Goal: Find specific page/section: Find specific page/section

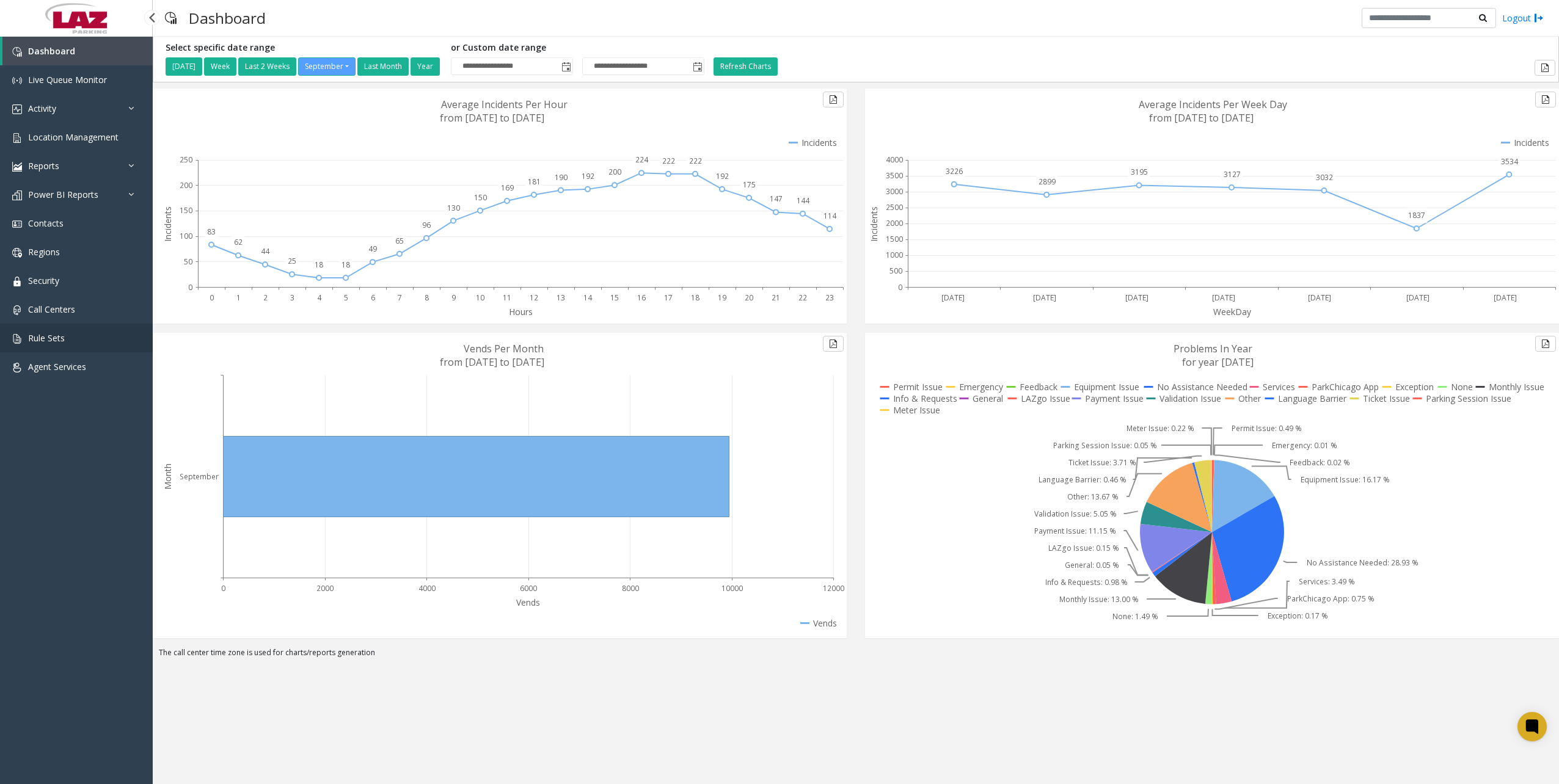
click at [52, 336] on span "Rule Sets" at bounding box center [47, 337] width 37 height 11
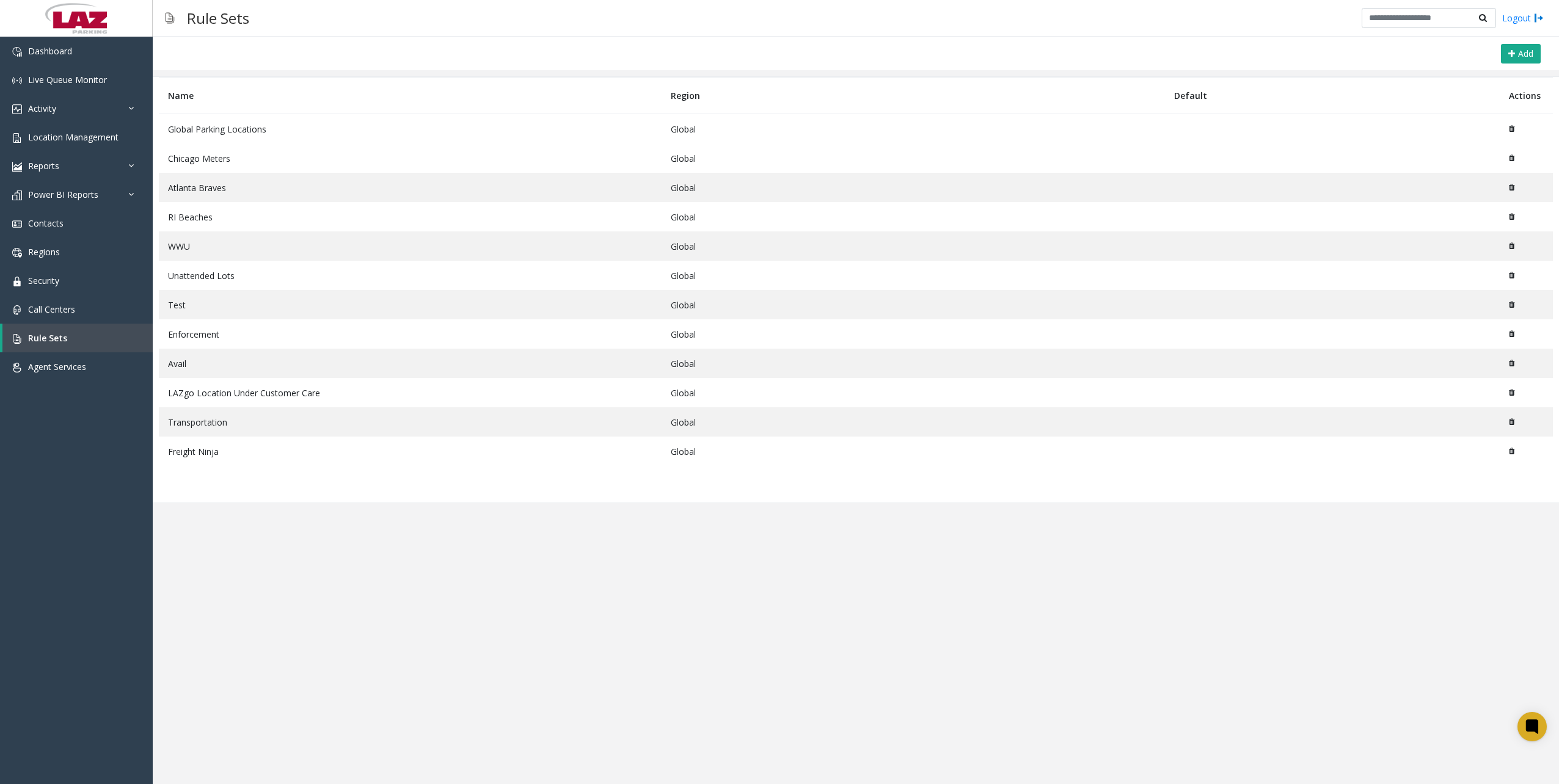
click at [279, 456] on td "Freight Ninja" at bounding box center [410, 450] width 503 height 29
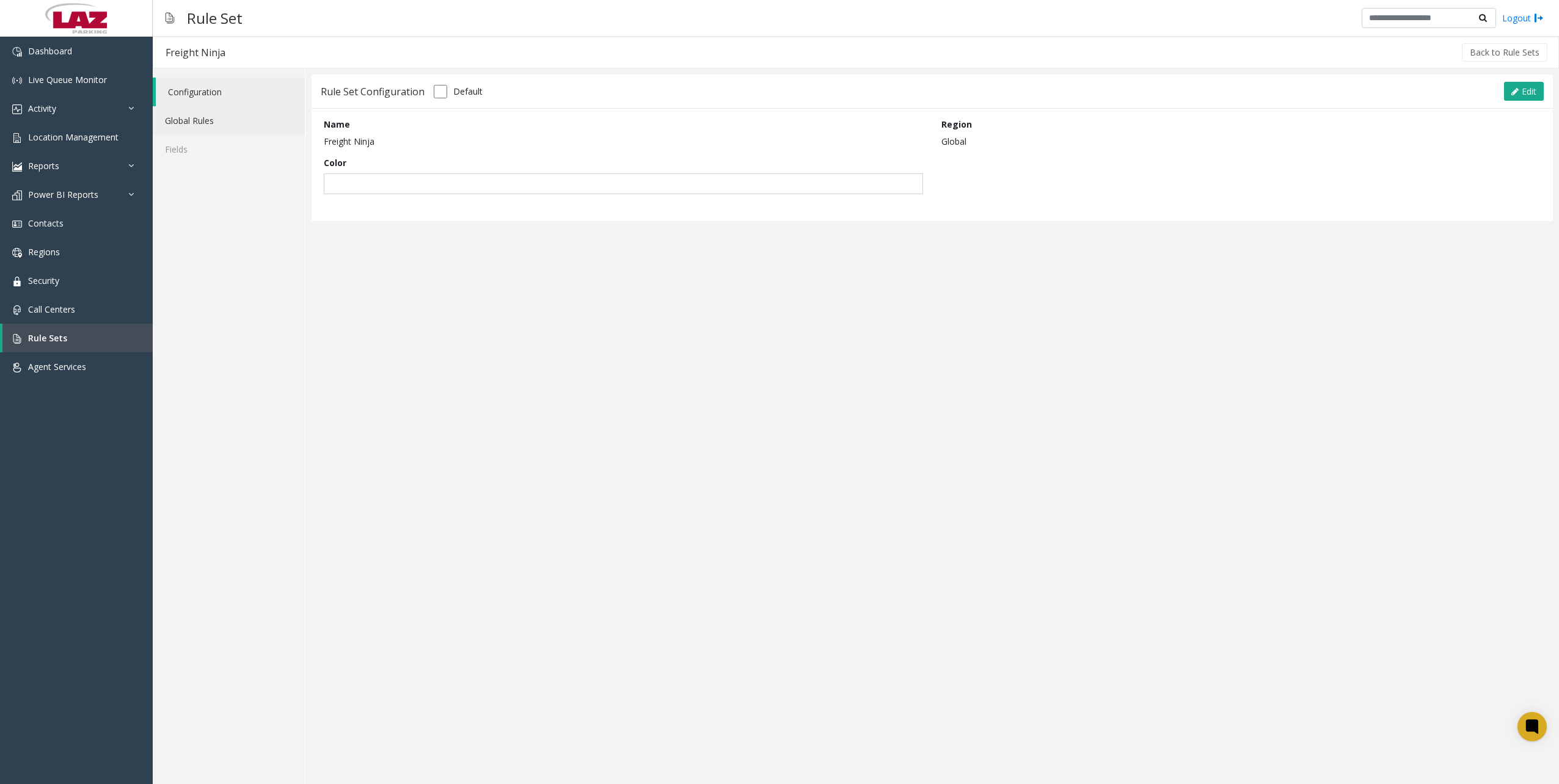
click at [221, 126] on link "Global Rules" at bounding box center [229, 121] width 152 height 29
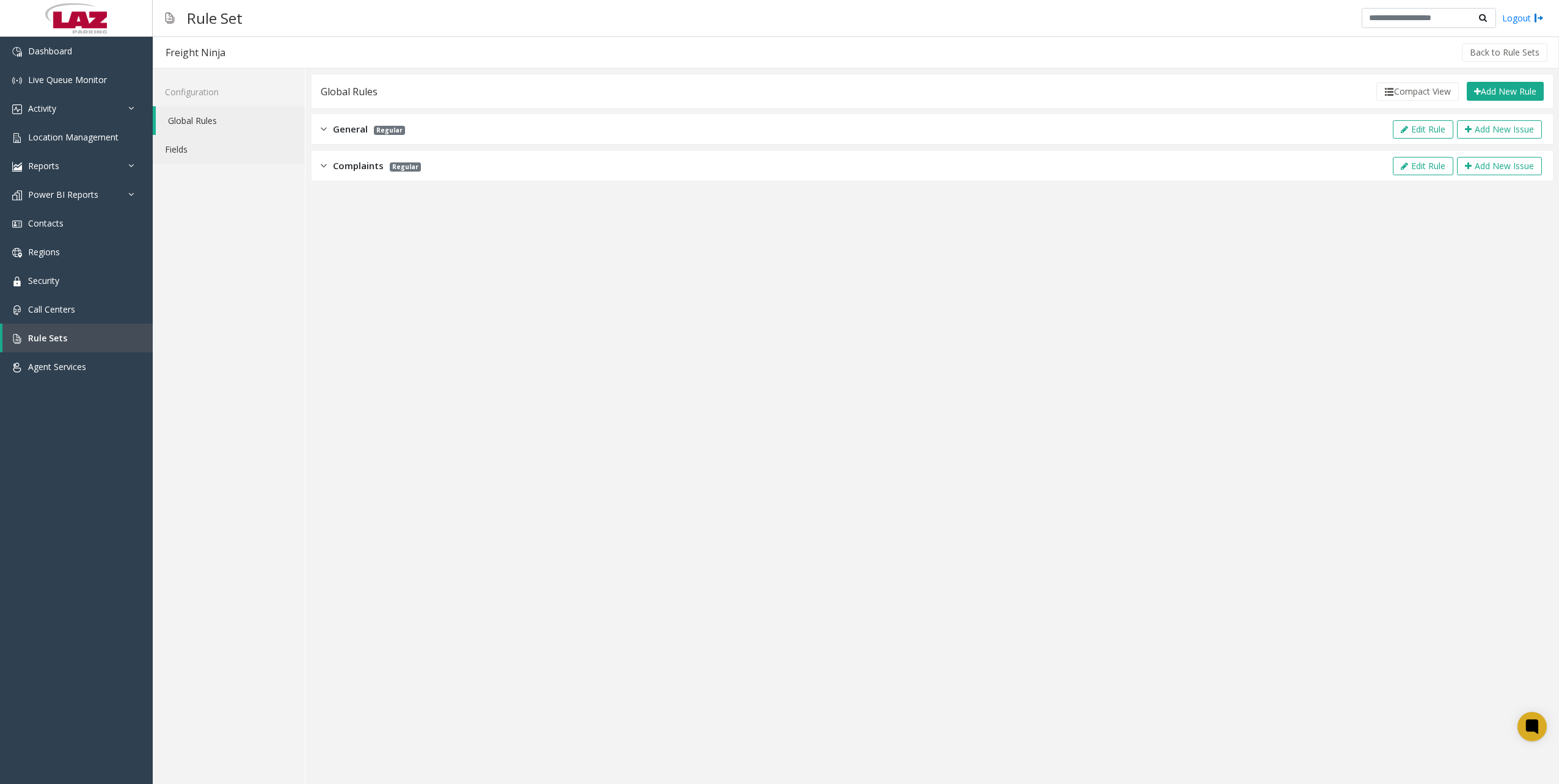
click at [199, 150] on link "Fields" at bounding box center [229, 149] width 152 height 29
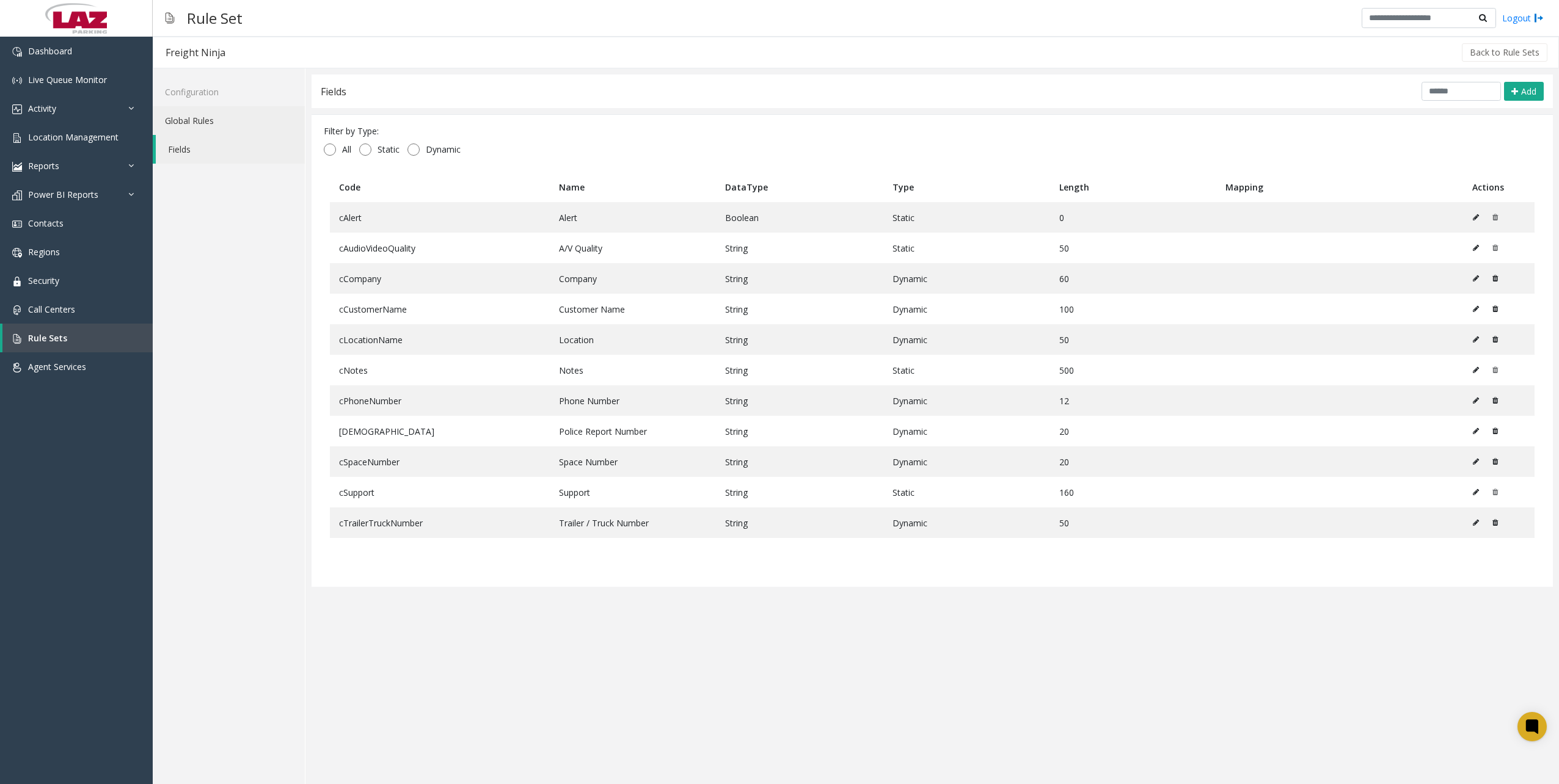
click at [196, 122] on link "Global Rules" at bounding box center [229, 121] width 152 height 29
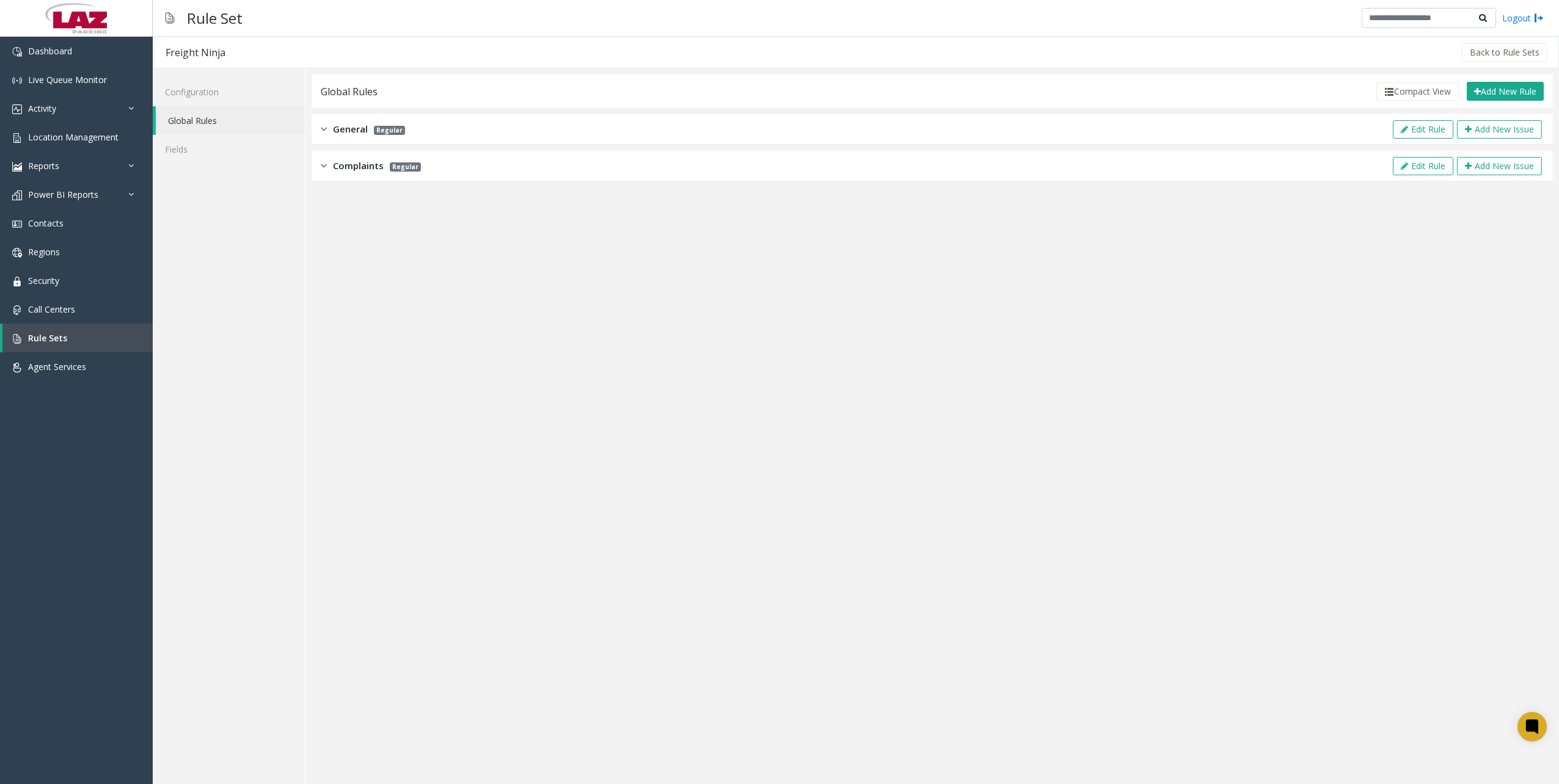
click at [323, 129] on img at bounding box center [323, 128] width 6 height 14
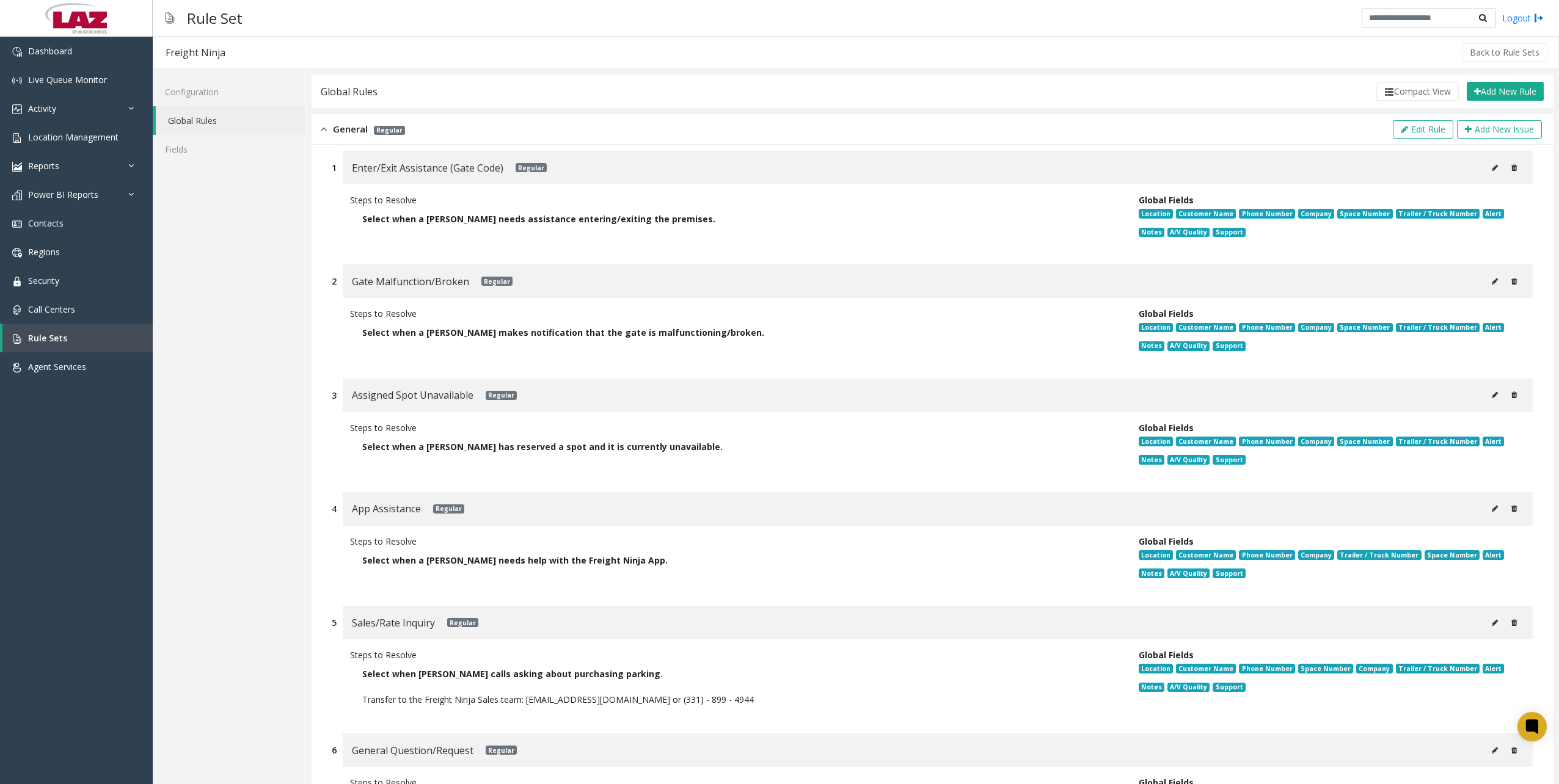
click at [323, 129] on img at bounding box center [323, 128] width 6 height 14
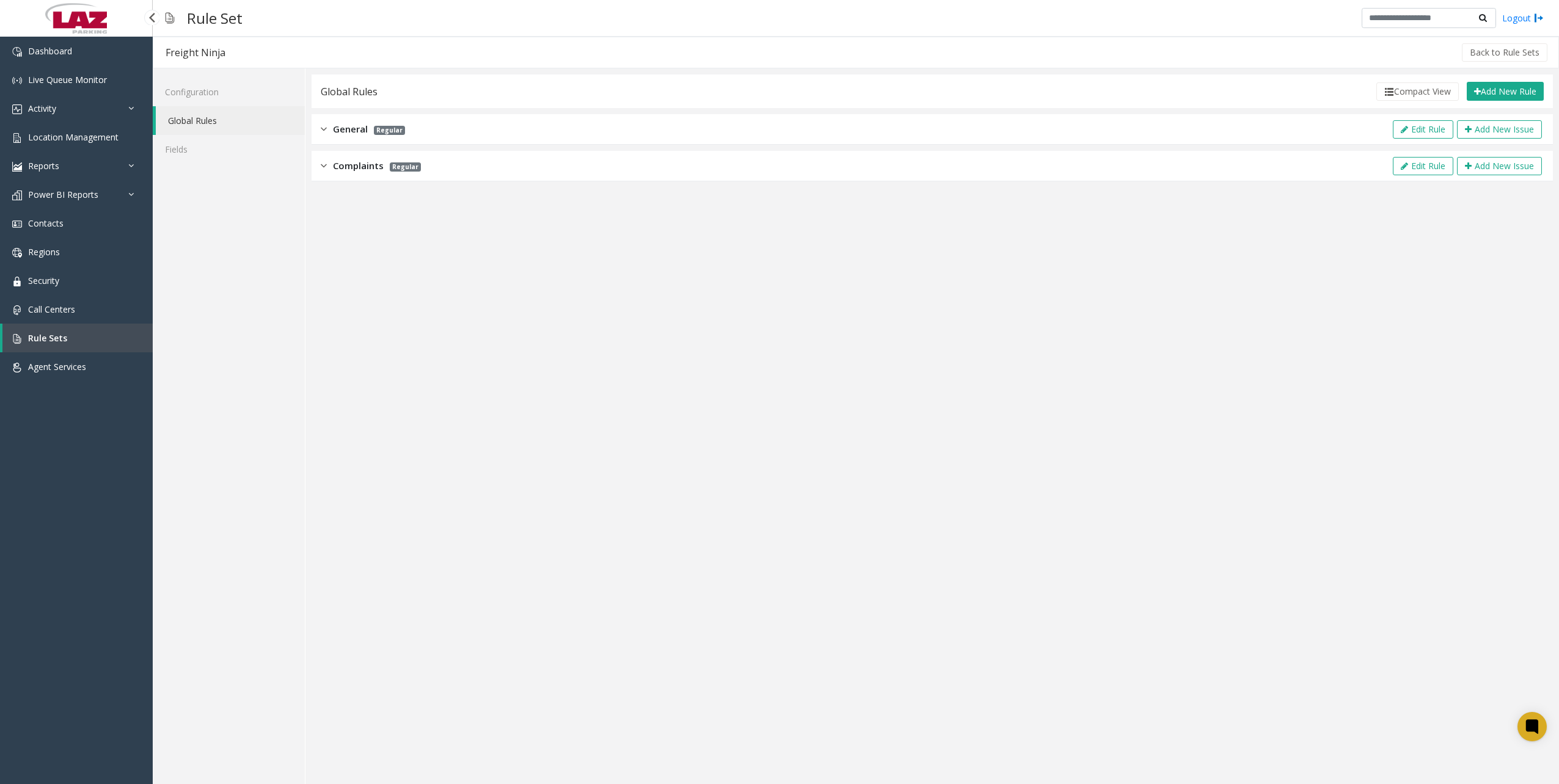
click at [64, 335] on span "Rule Sets" at bounding box center [48, 337] width 39 height 11
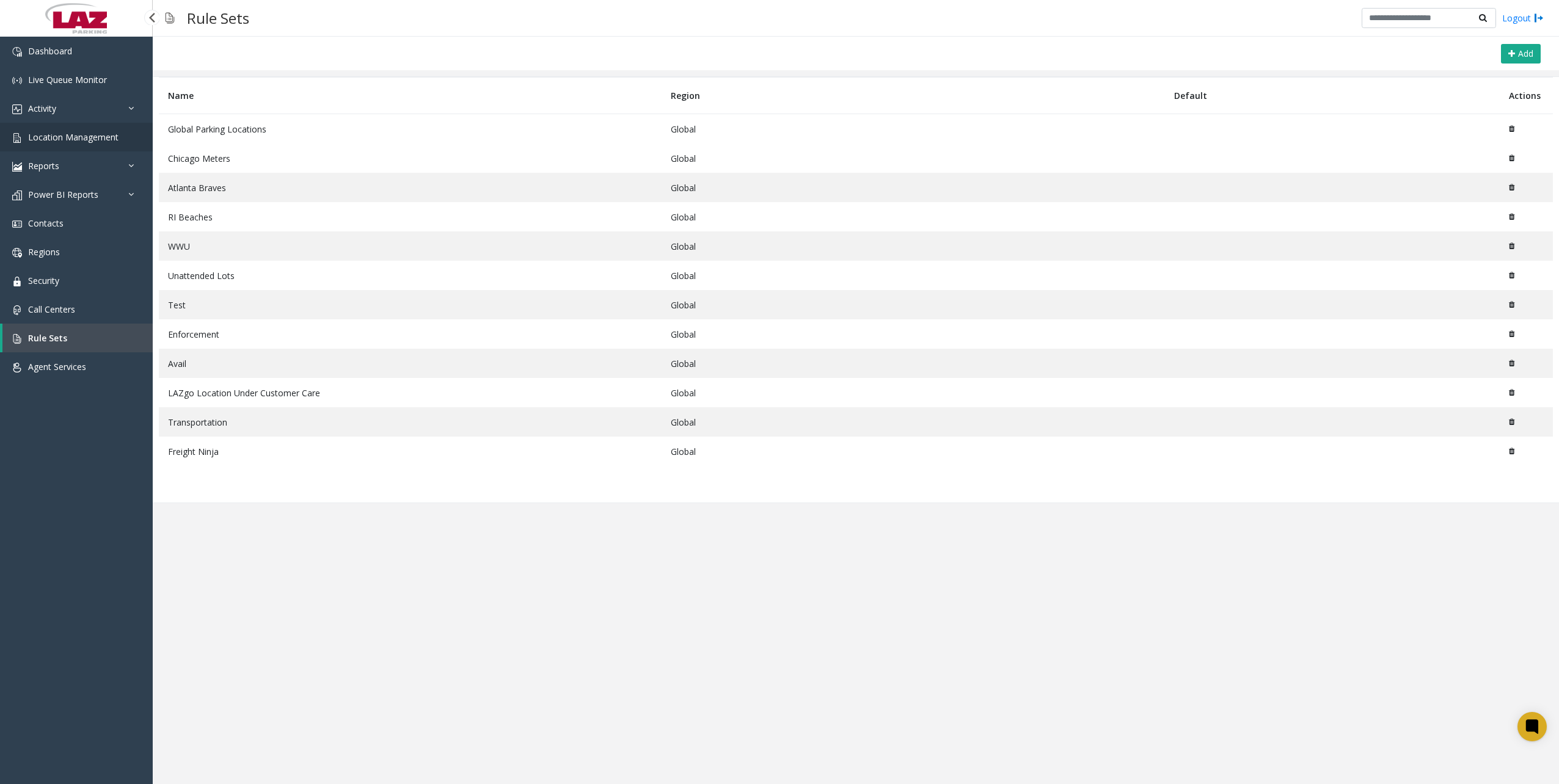
click at [94, 138] on span "Location Management" at bounding box center [73, 137] width 90 height 11
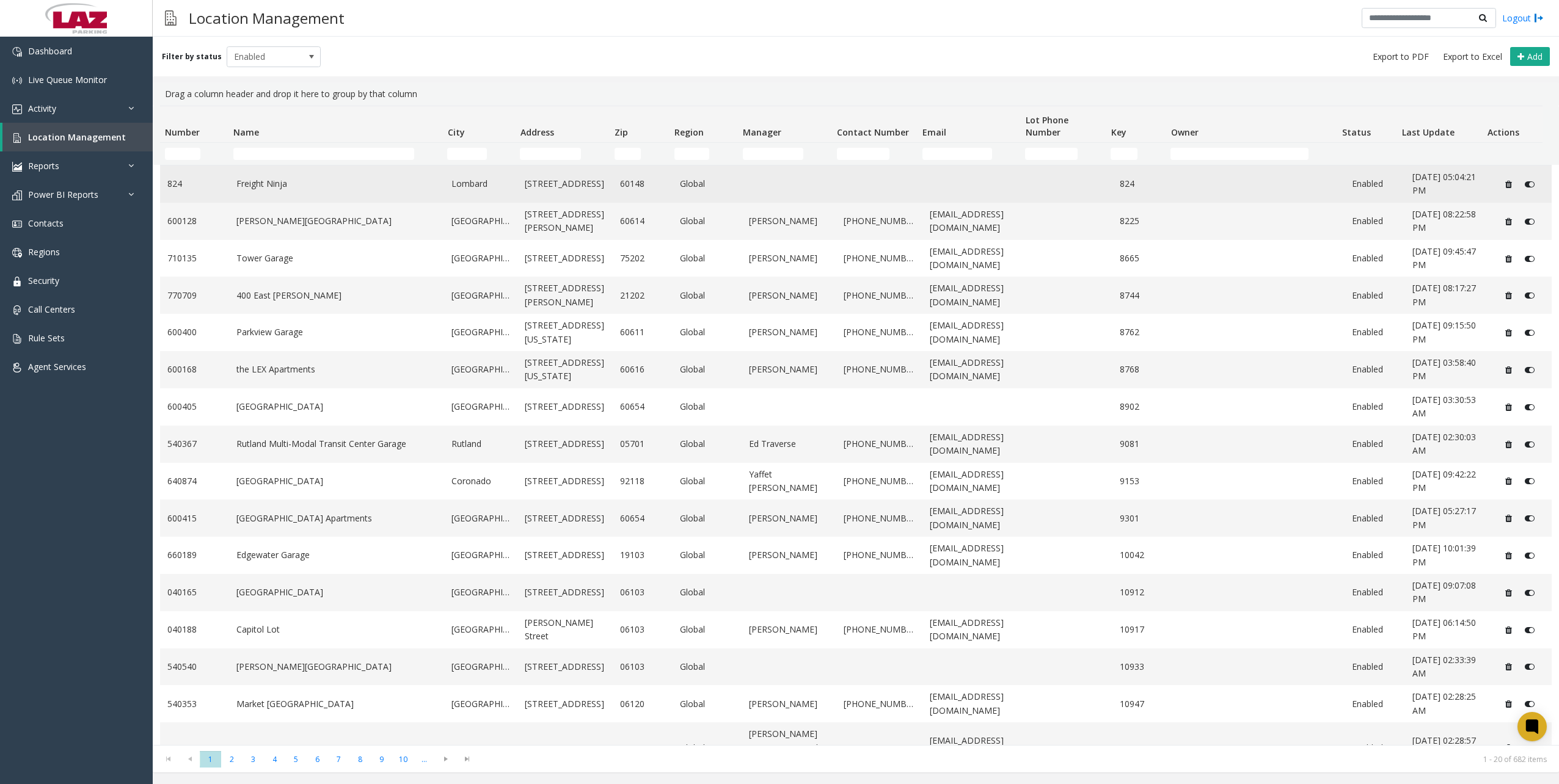
click at [260, 188] on link "Freight Ninja" at bounding box center [337, 183] width 201 height 13
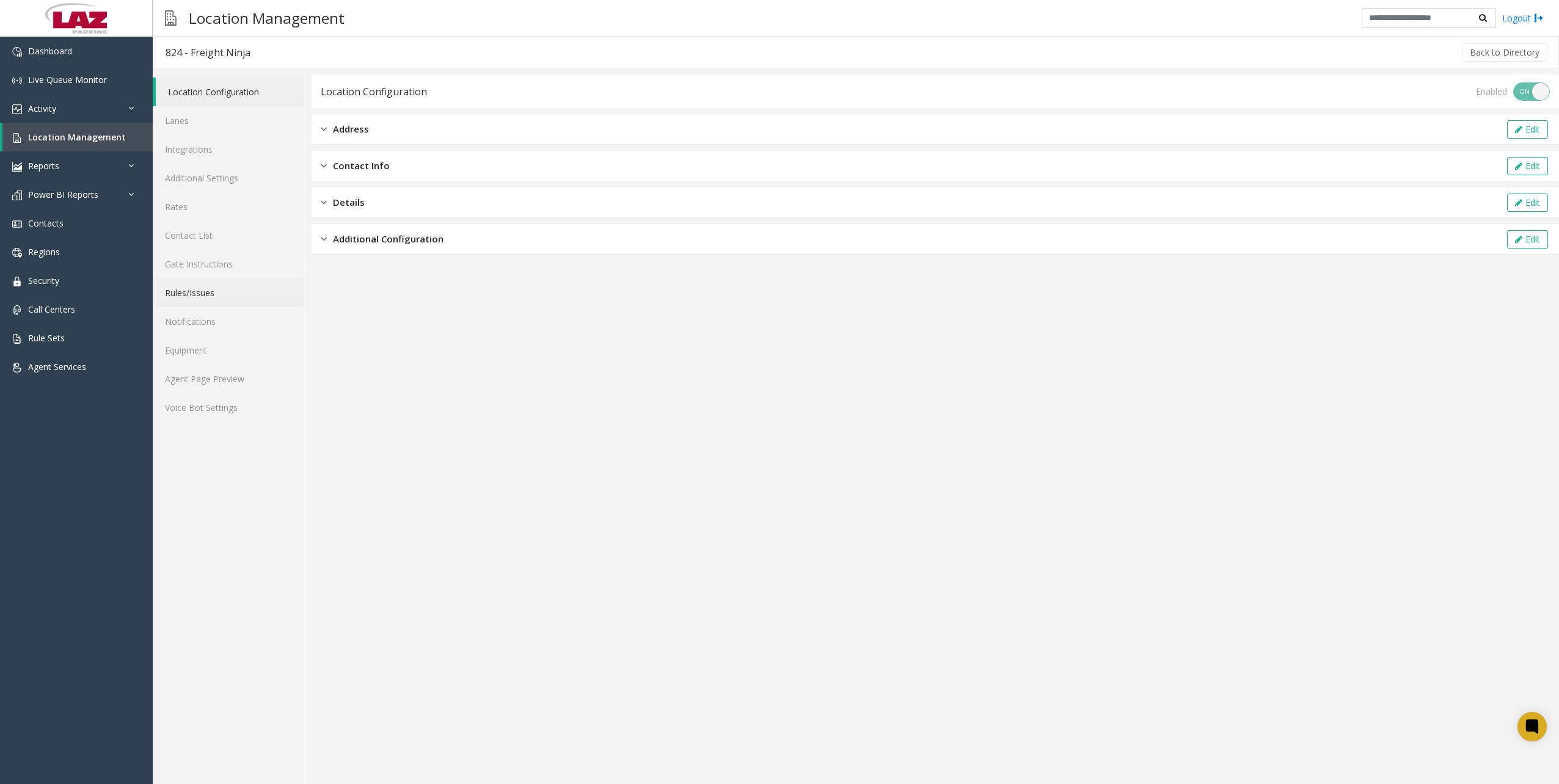
click at [209, 298] on link "Rules/Issues" at bounding box center [229, 293] width 152 height 29
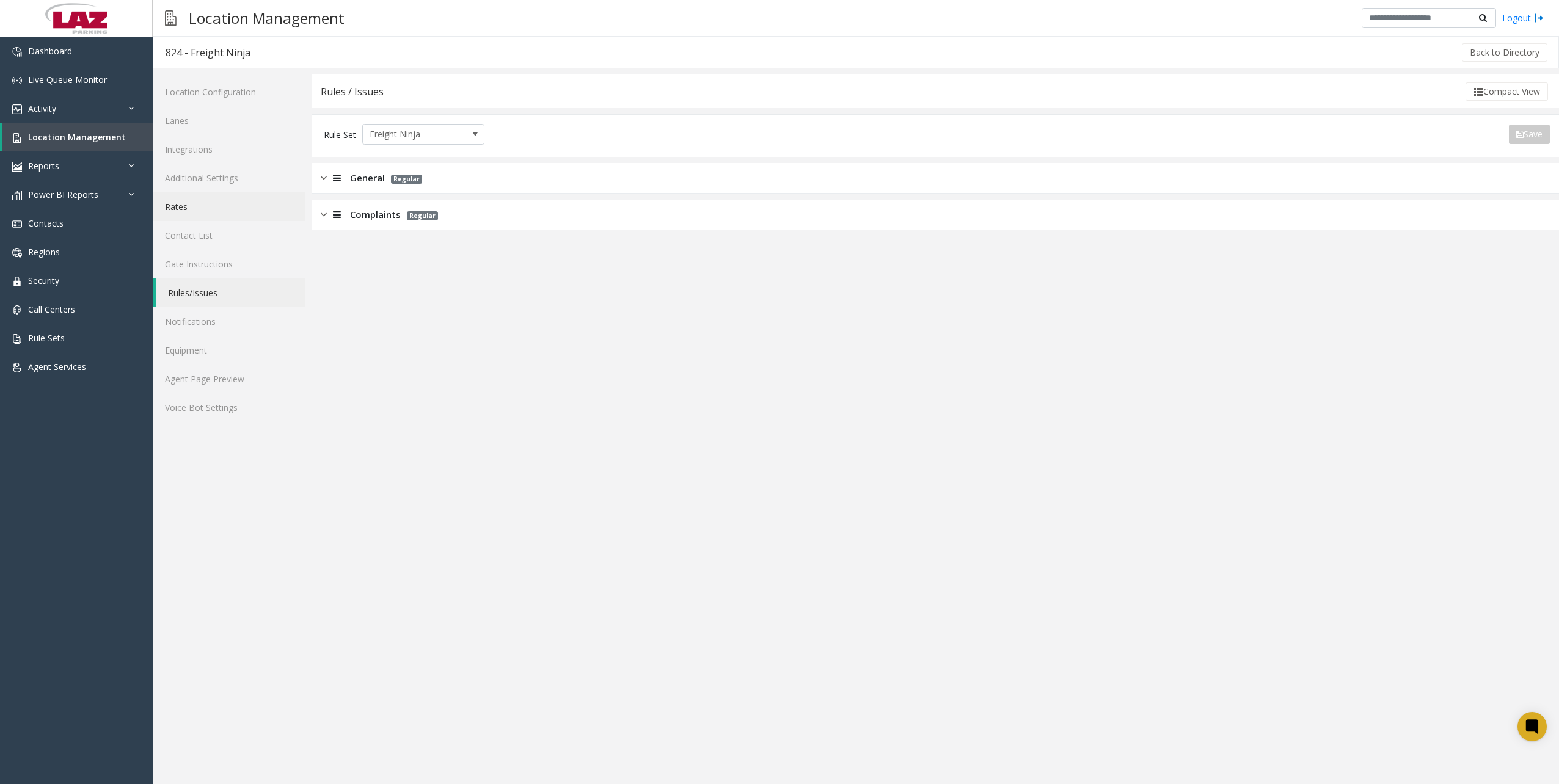
click at [172, 200] on link "Rates" at bounding box center [229, 206] width 152 height 29
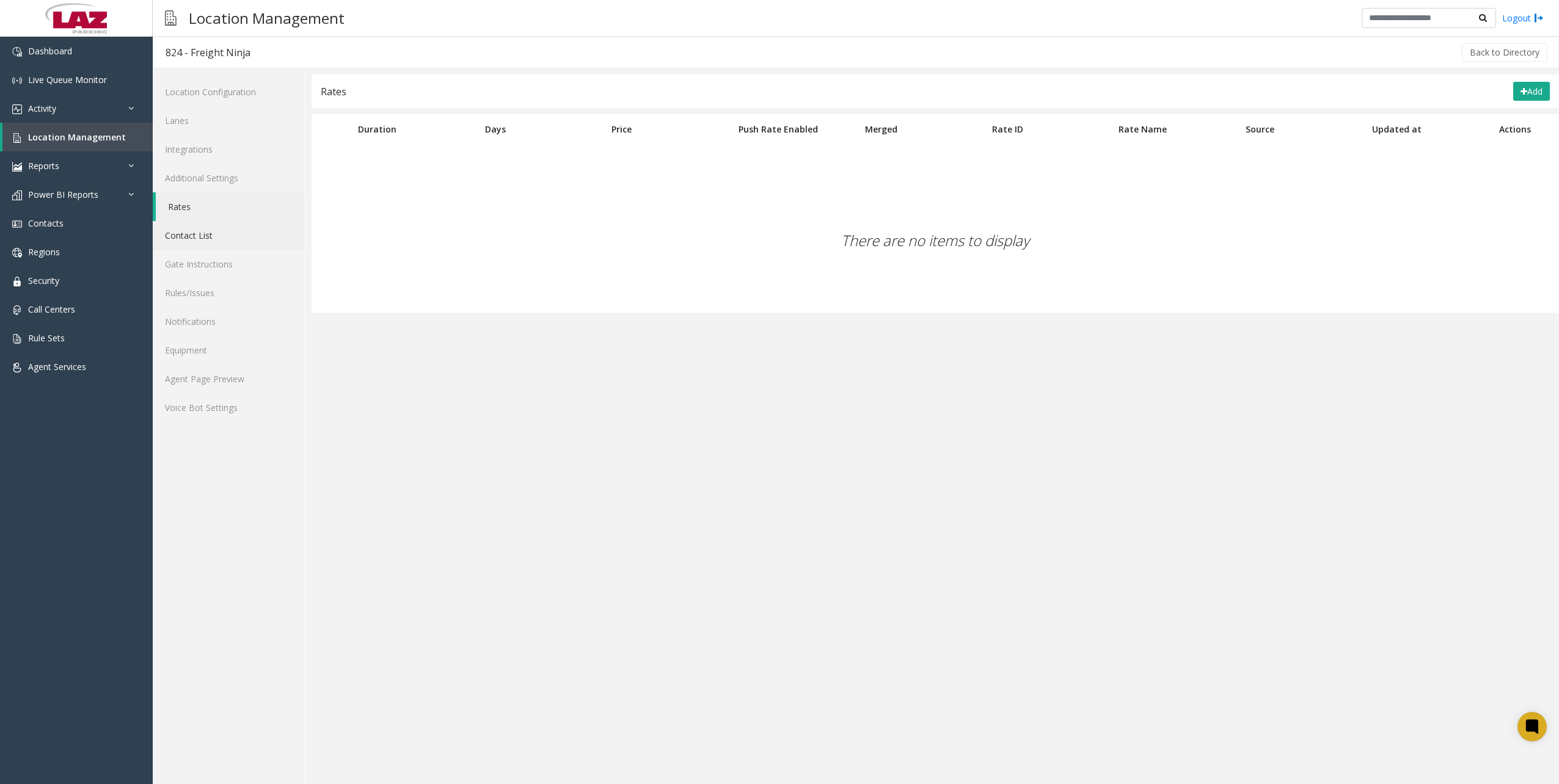
click at [196, 235] on link "Contact List" at bounding box center [229, 236] width 152 height 29
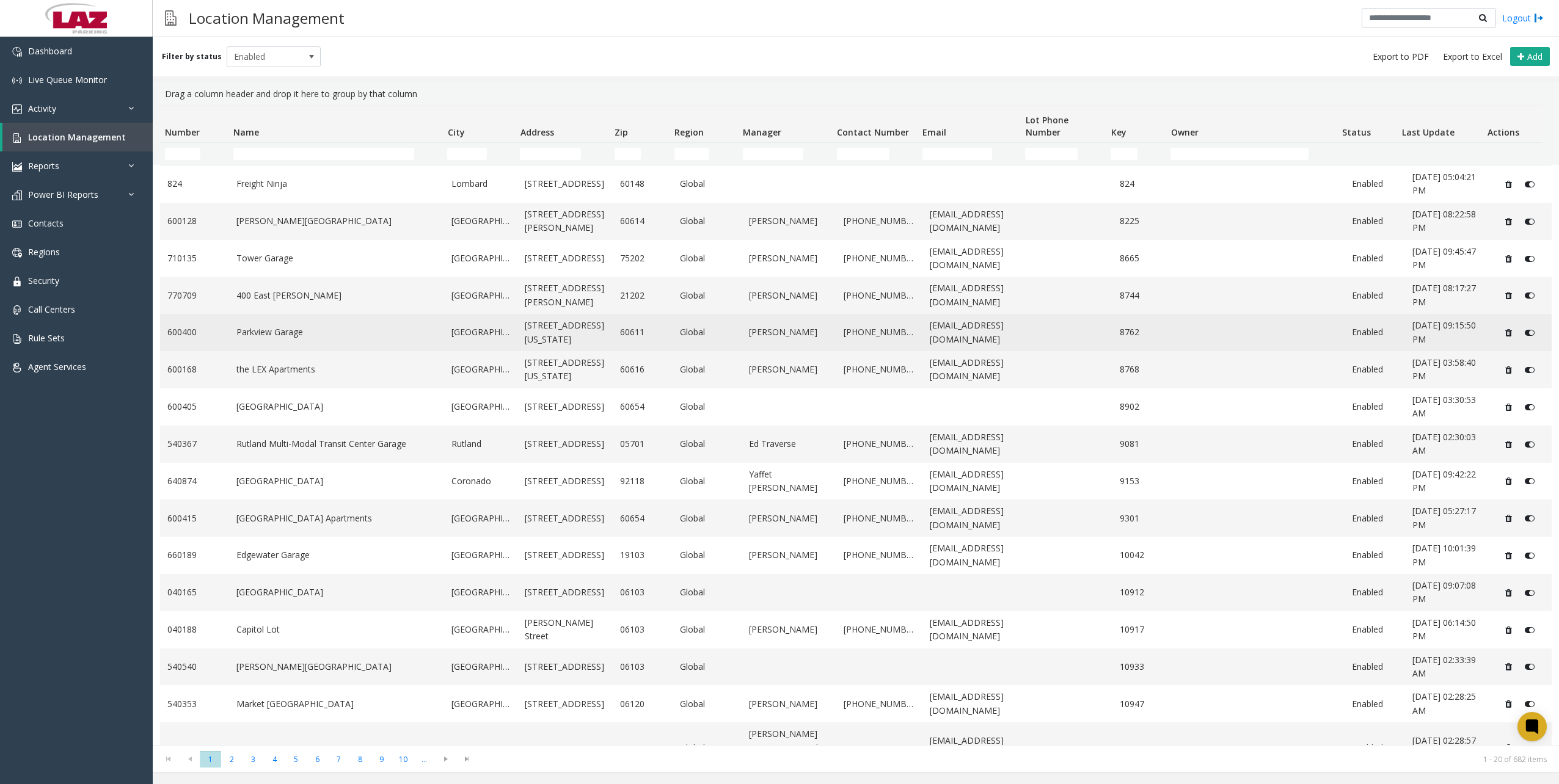
click at [272, 335] on link "Parkview Garage" at bounding box center [337, 332] width 201 height 13
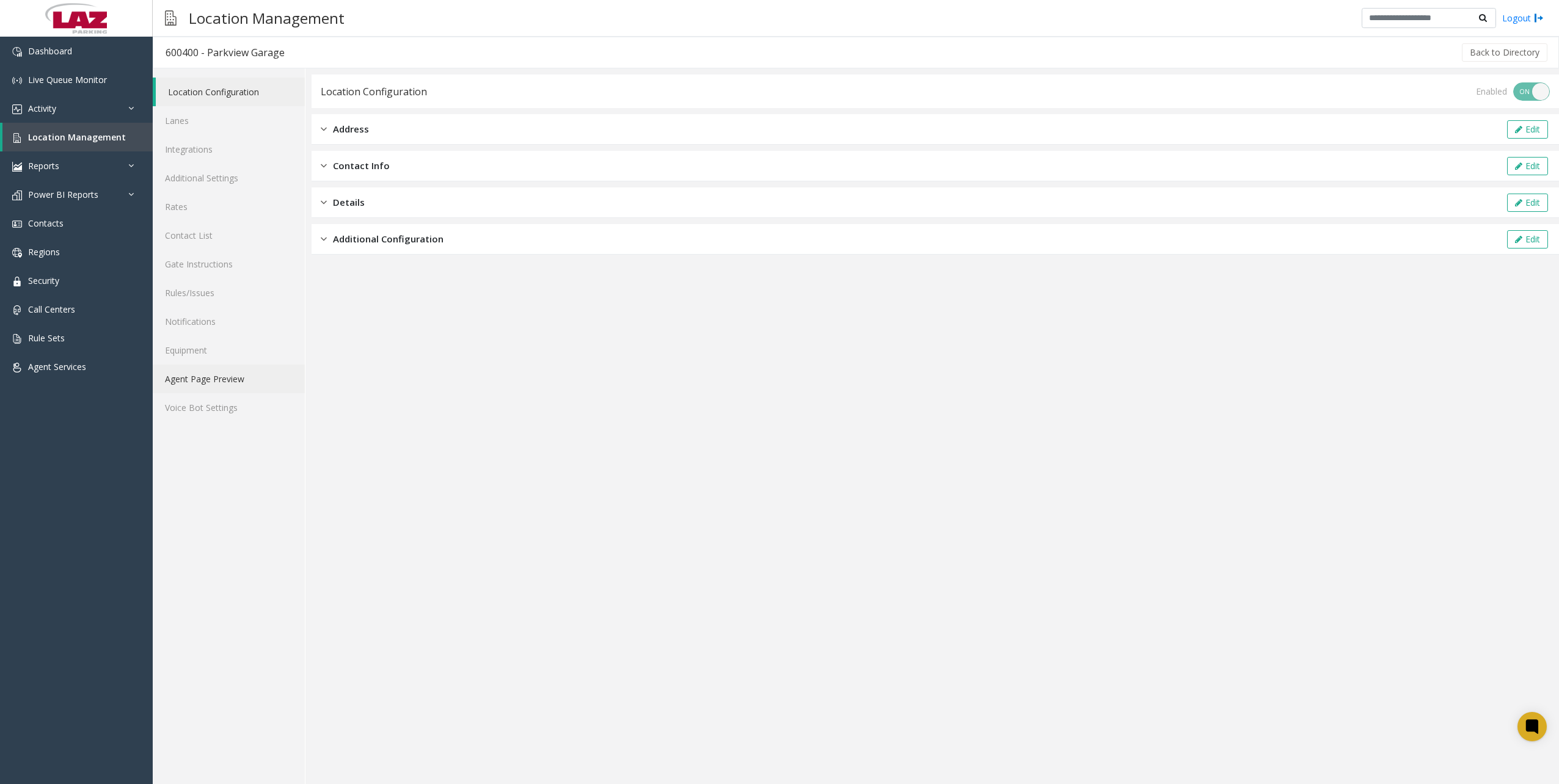
click at [205, 386] on link "Agent Page Preview" at bounding box center [229, 379] width 152 height 29
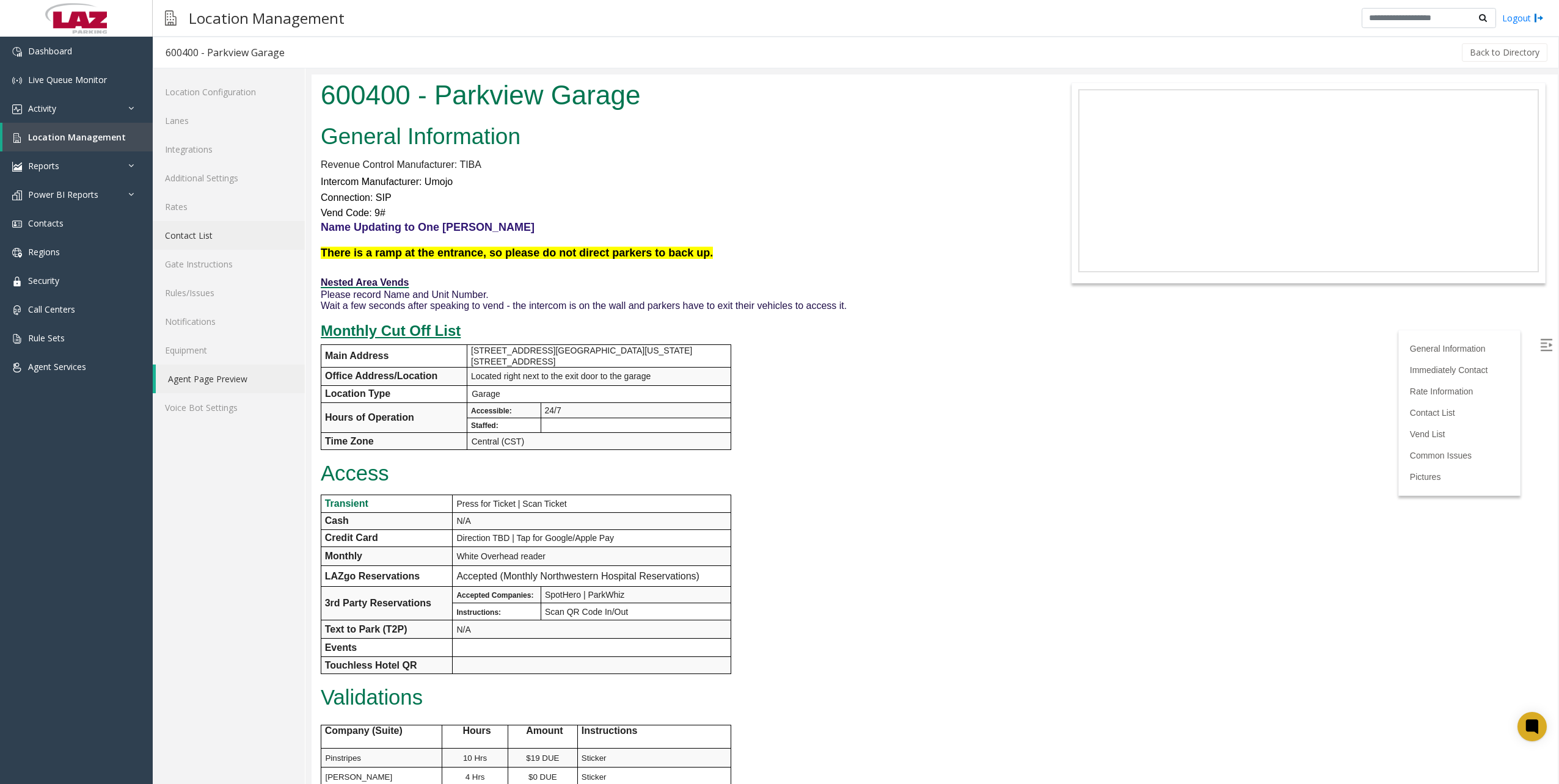
click at [186, 237] on link "Contact List" at bounding box center [229, 236] width 152 height 29
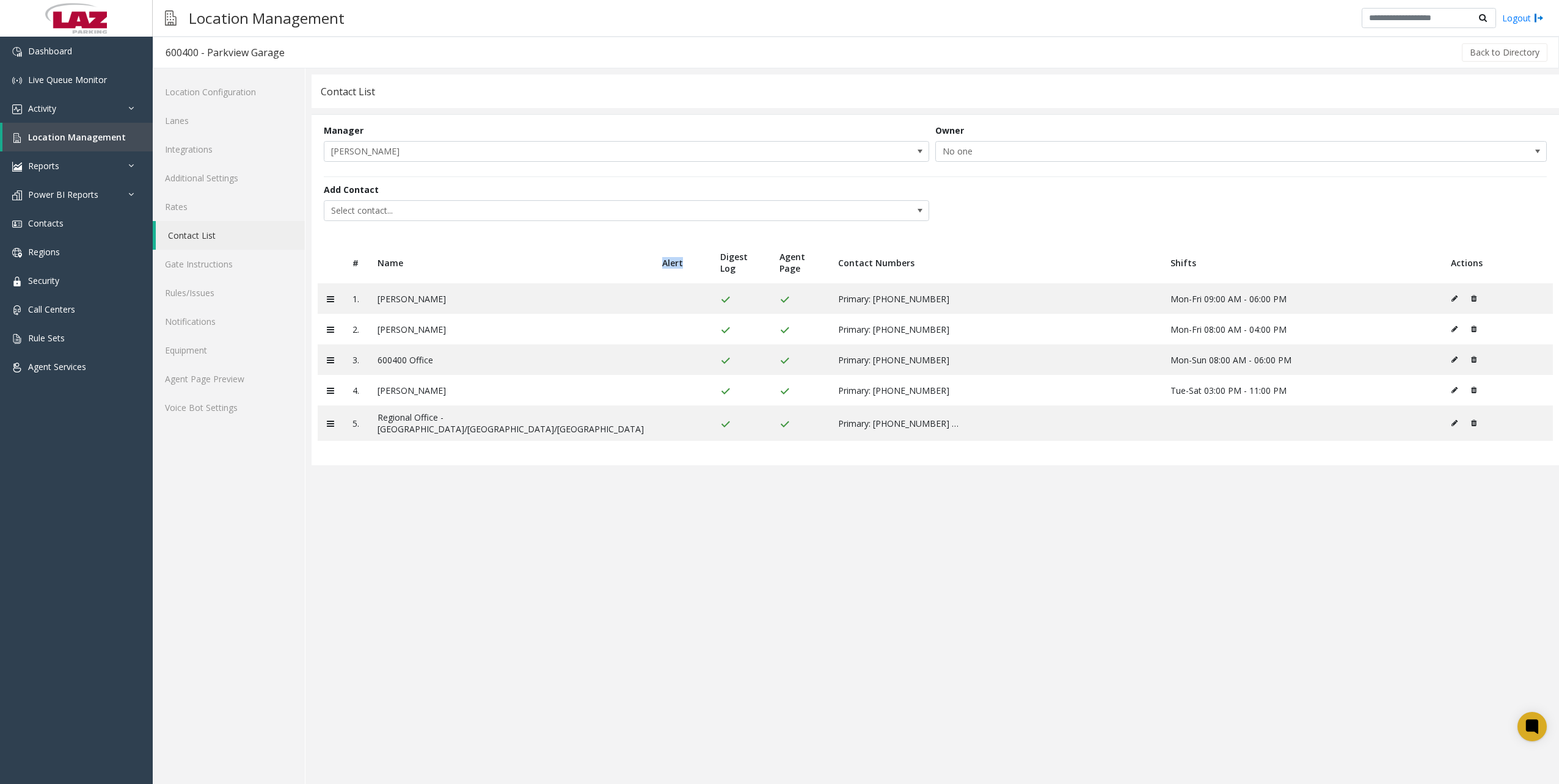
drag, startPoint x: 562, startPoint y: 264, endPoint x: 587, endPoint y: 263, distance: 25.0
click at [653, 263] on th "Alert" at bounding box center [682, 262] width 58 height 42
click at [82, 134] on span "Location Management" at bounding box center [77, 137] width 98 height 11
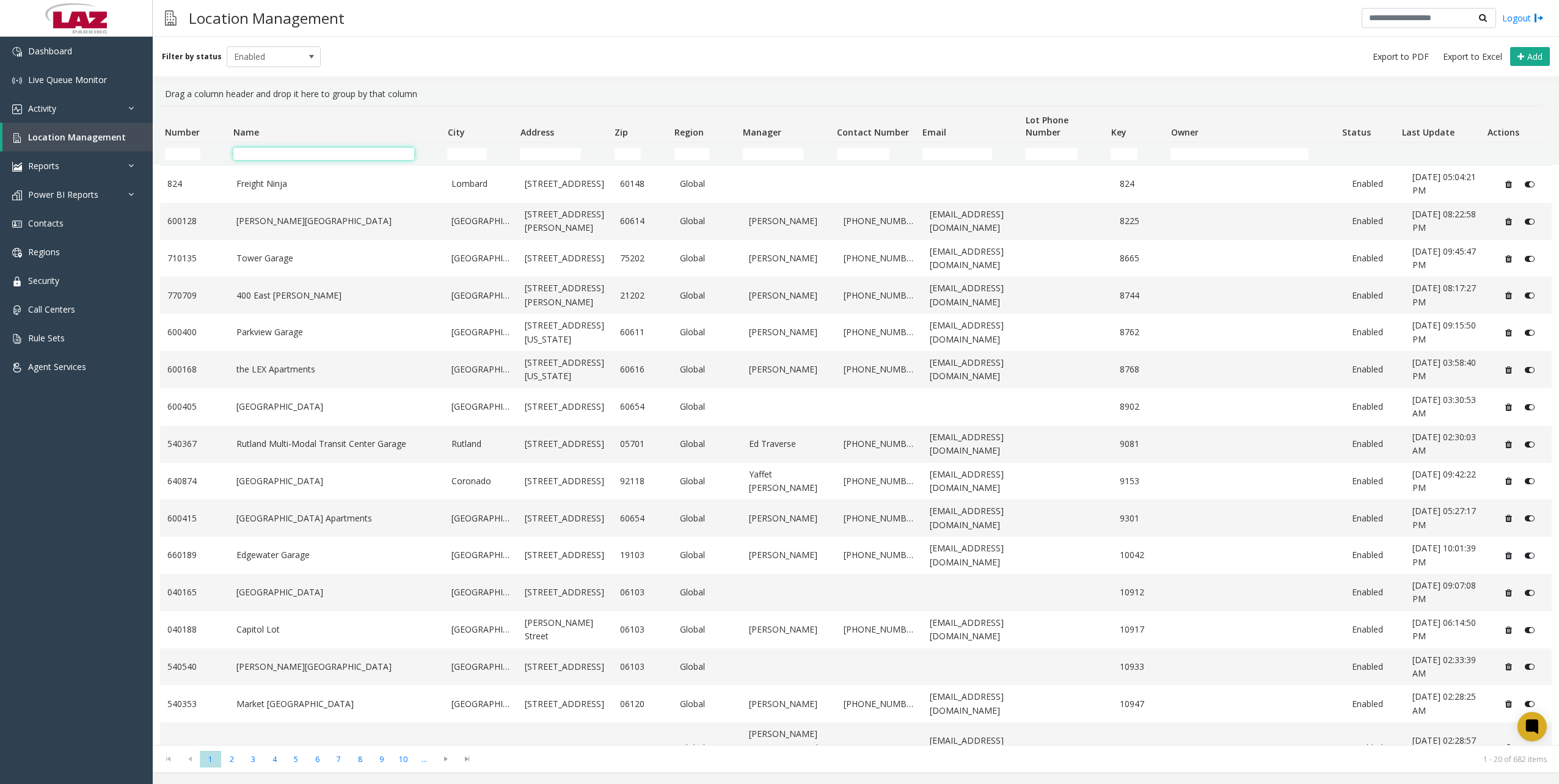
paste input "**********"
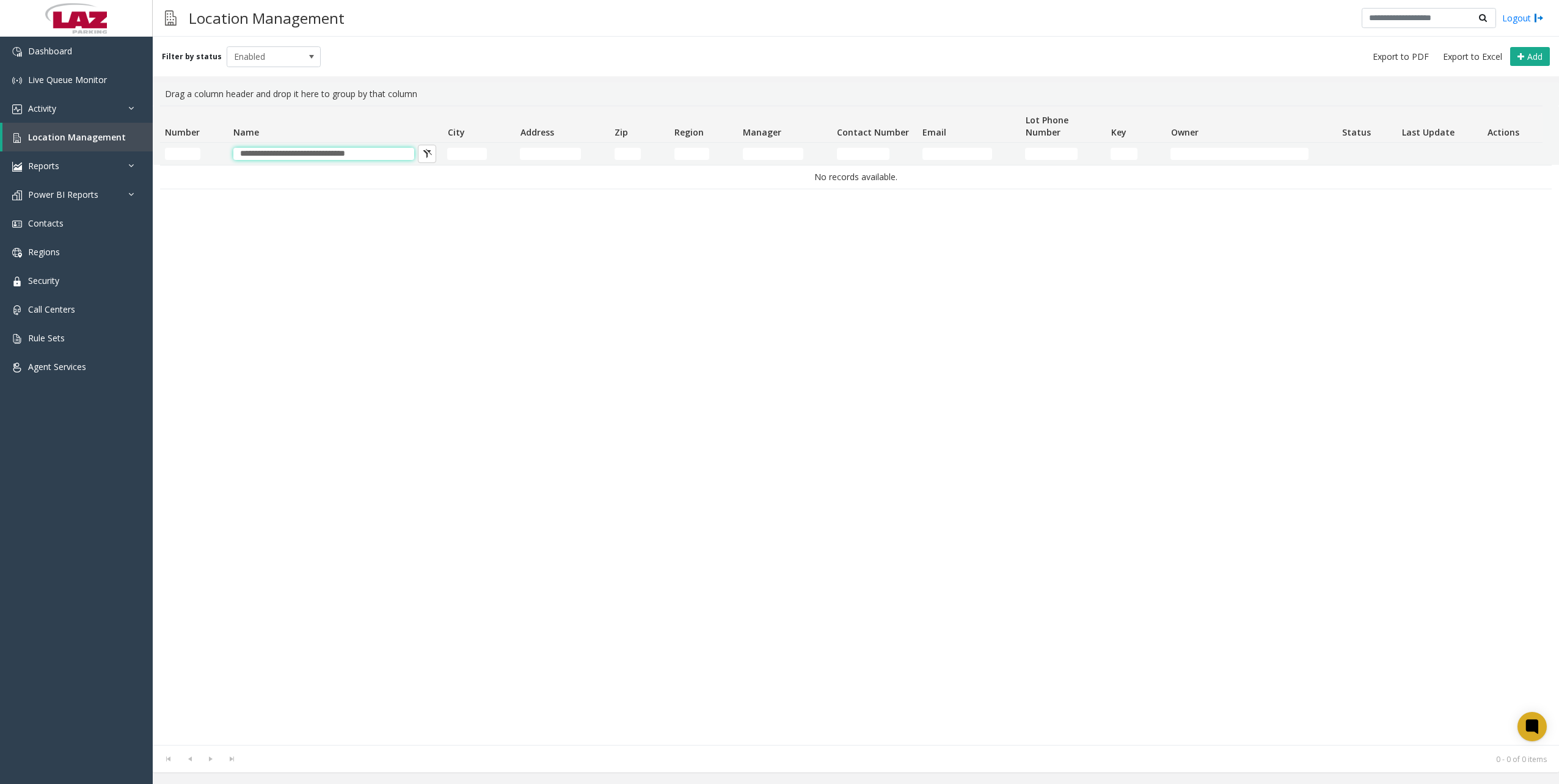
drag, startPoint x: 338, startPoint y: 156, endPoint x: 428, endPoint y: 144, distance: 90.8
click at [425, 149] on kendo-grid-filter-wrapper-cell "**********" at bounding box center [335, 153] width 204 height 12
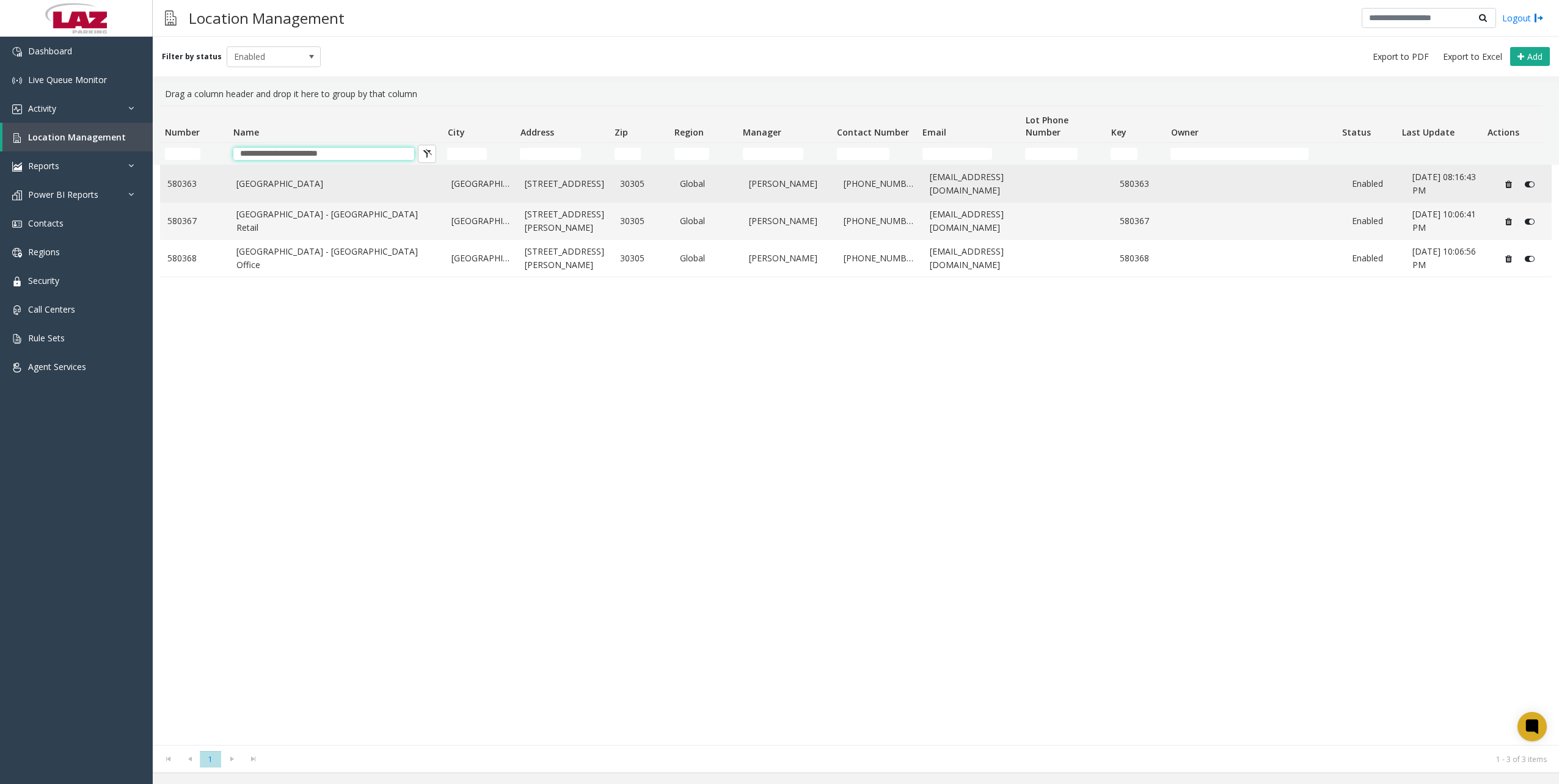
type input "**********"
click at [341, 183] on link "[GEOGRAPHIC_DATA]" at bounding box center [337, 183] width 201 height 13
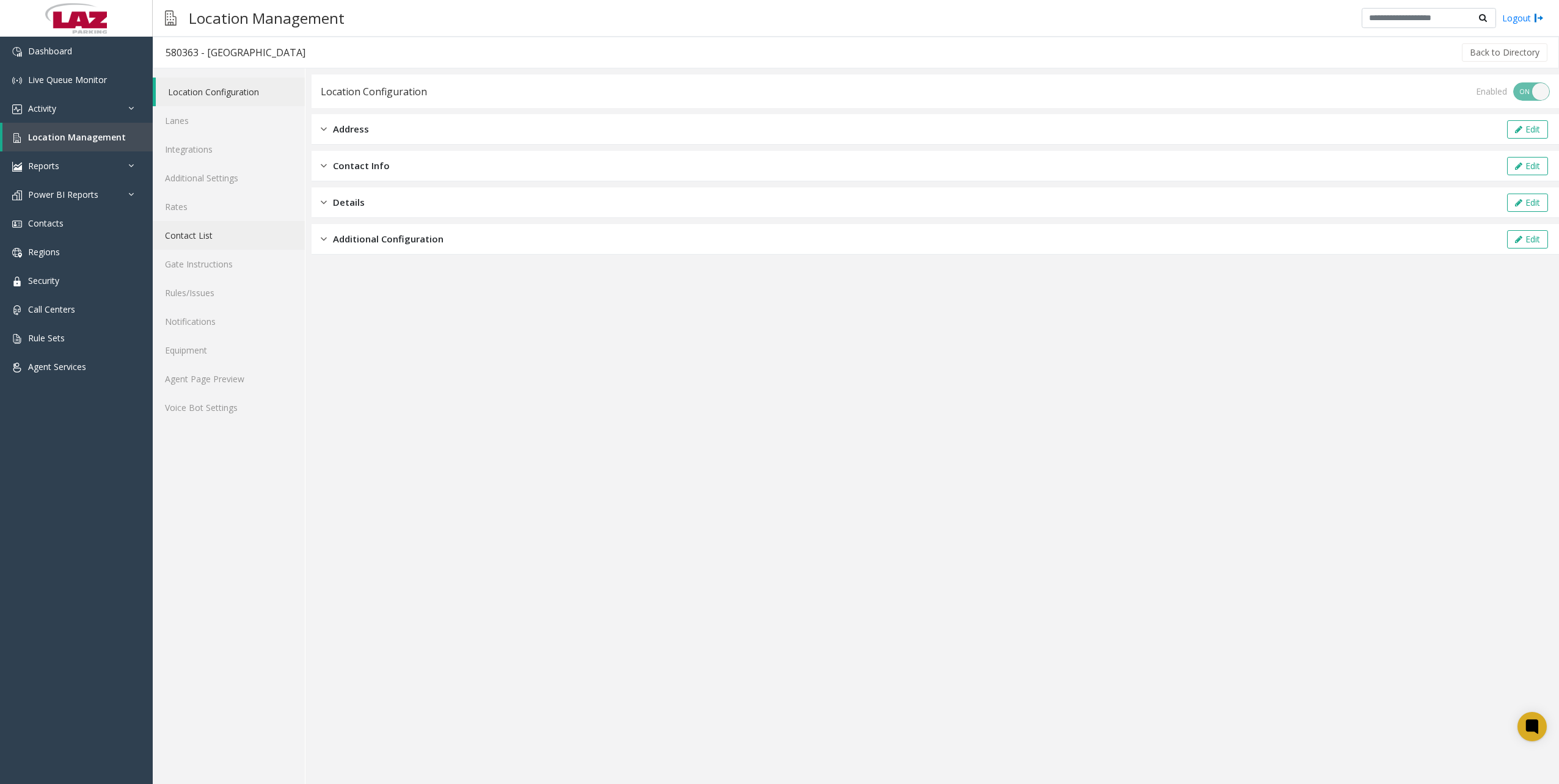
click at [192, 244] on link "Contact List" at bounding box center [229, 236] width 152 height 29
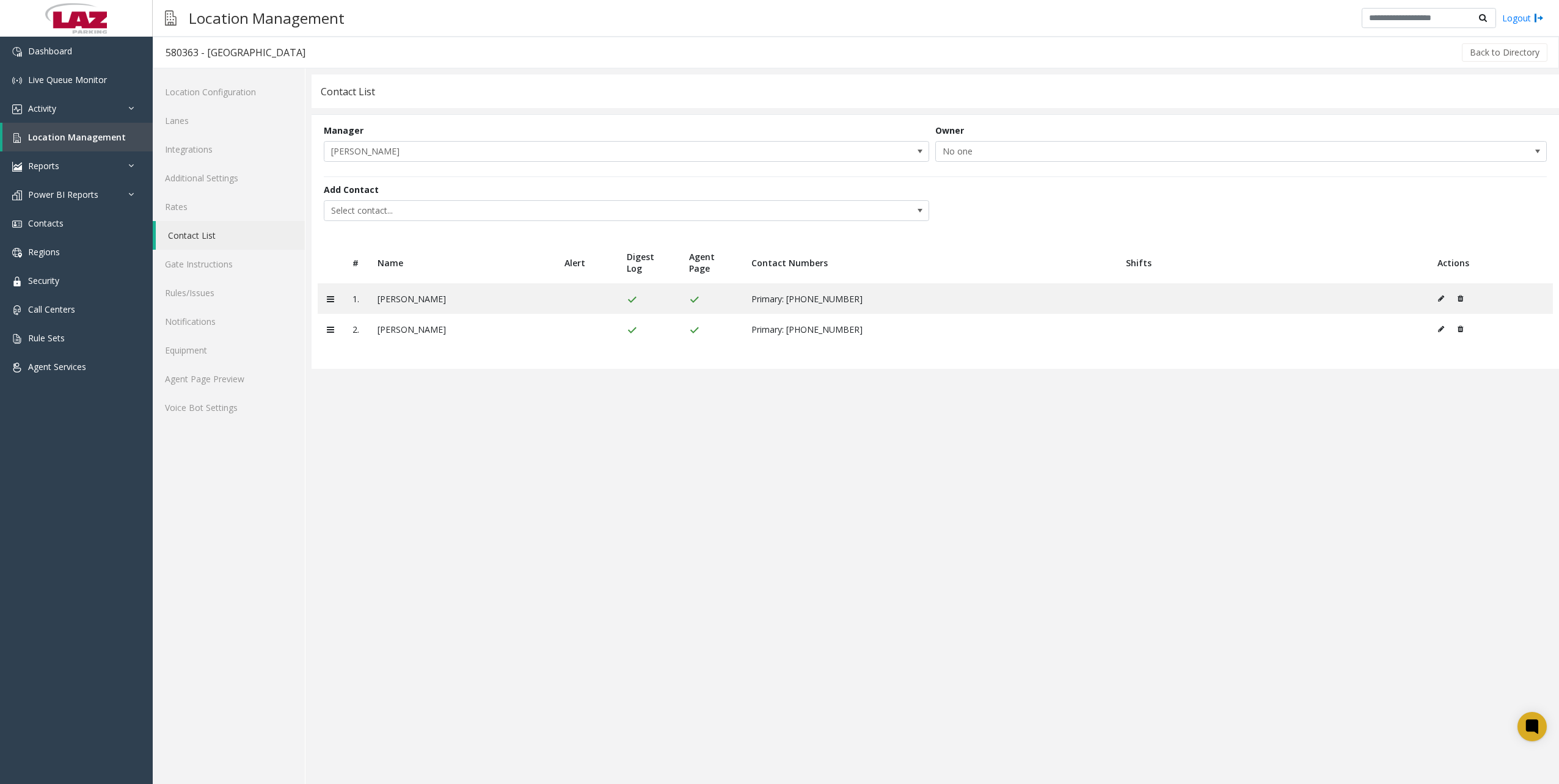
drag, startPoint x: 302, startPoint y: 42, endPoint x: 366, endPoint y: 5, distance: 73.9
click at [302, 42] on h3 "580363 - [GEOGRAPHIC_DATA]" at bounding box center [235, 52] width 164 height 29
click at [76, 141] on span "Location Management" at bounding box center [77, 137] width 98 height 11
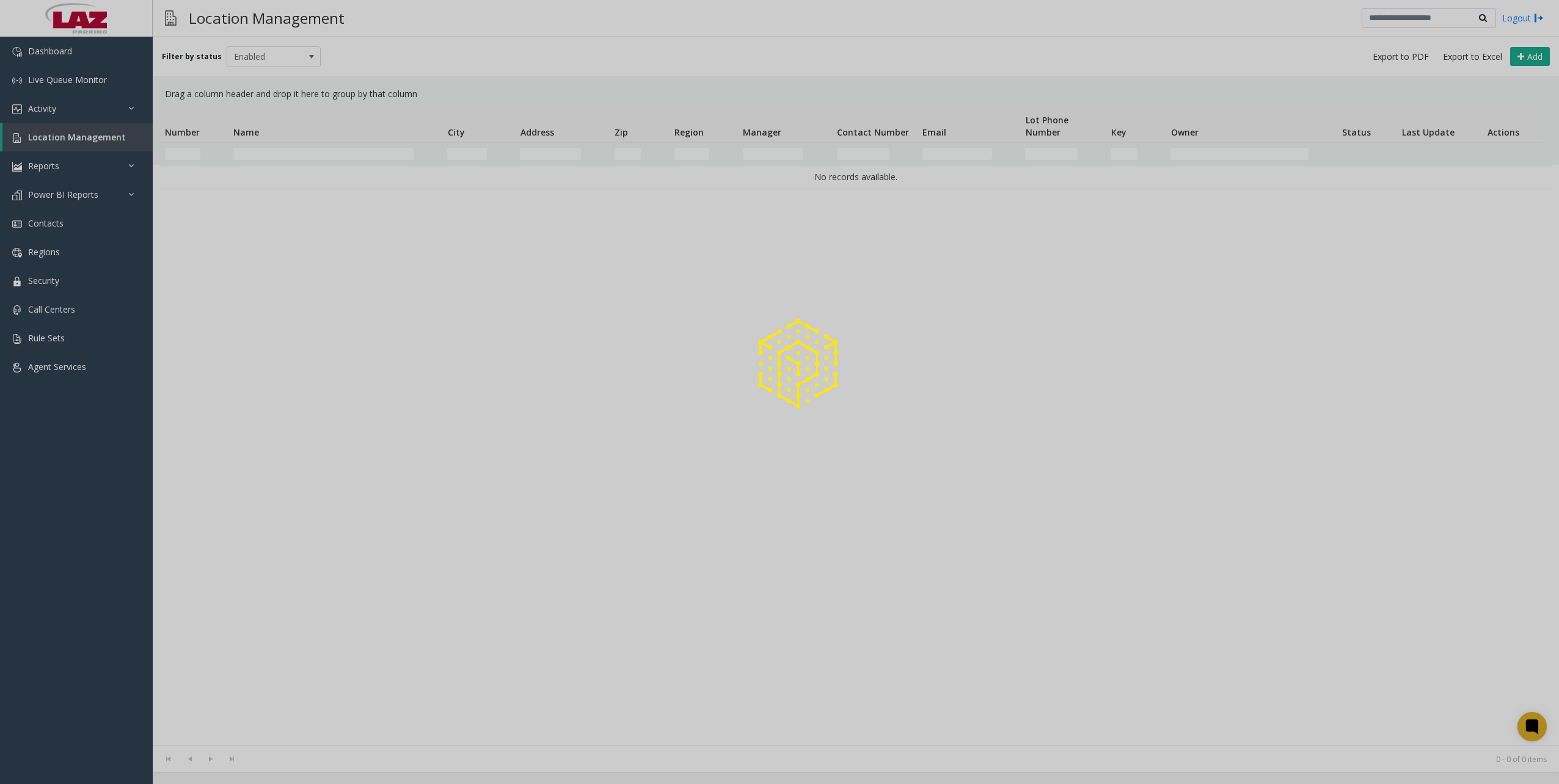
click at [267, 161] on div at bounding box center [780, 392] width 1559 height 784
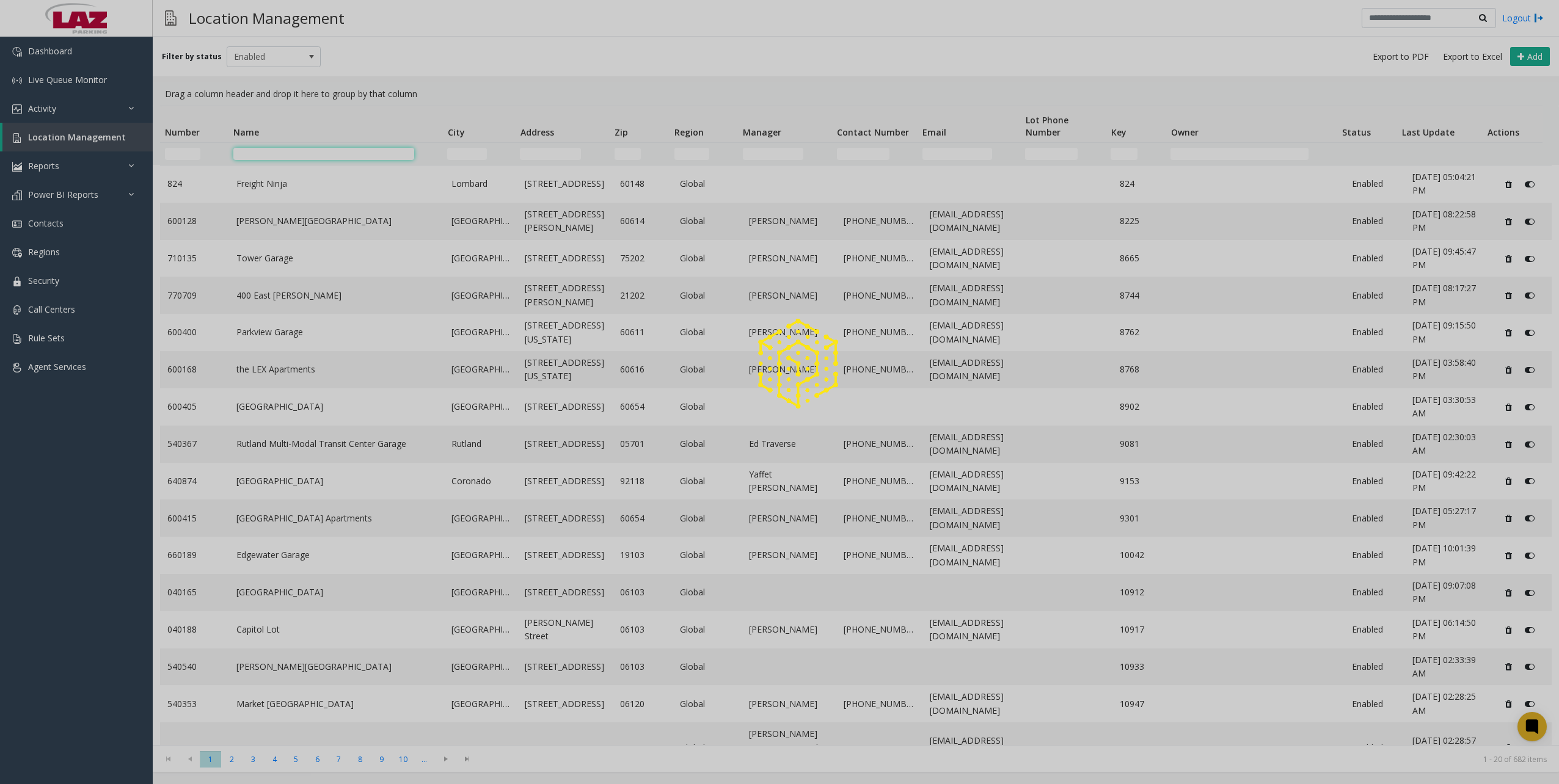
click at [264, 156] on input "Name Filter" at bounding box center [323, 153] width 181 height 12
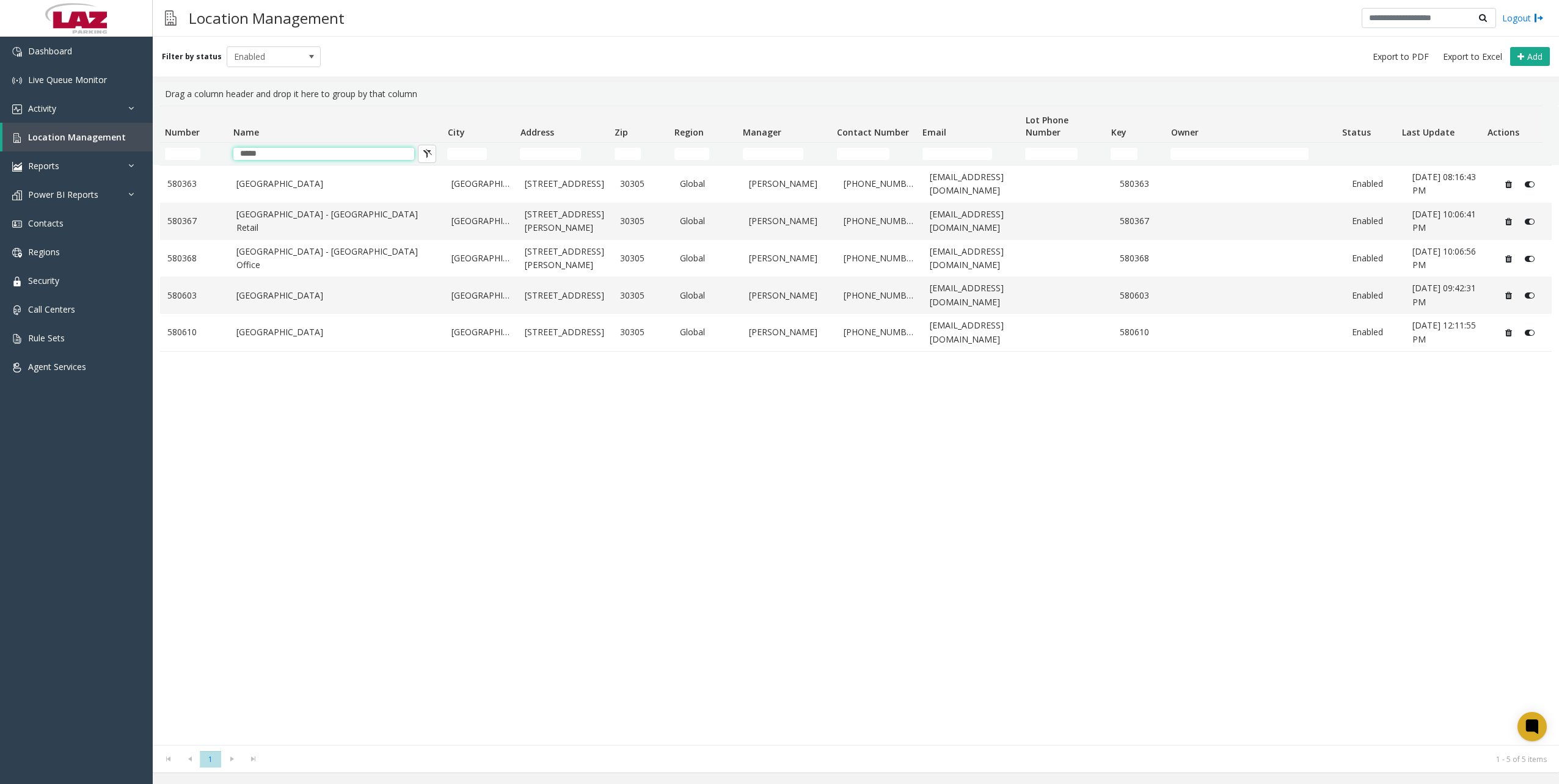
type input "*****"
